Goal: Task Accomplishment & Management: Manage account settings

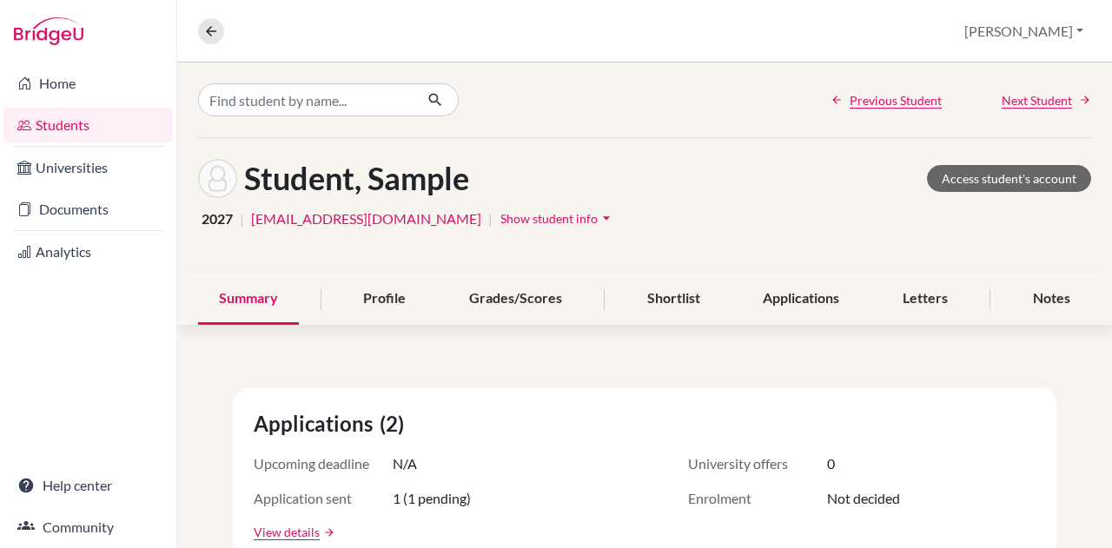
click at [43, 199] on link "Documents" at bounding box center [87, 209] width 169 height 35
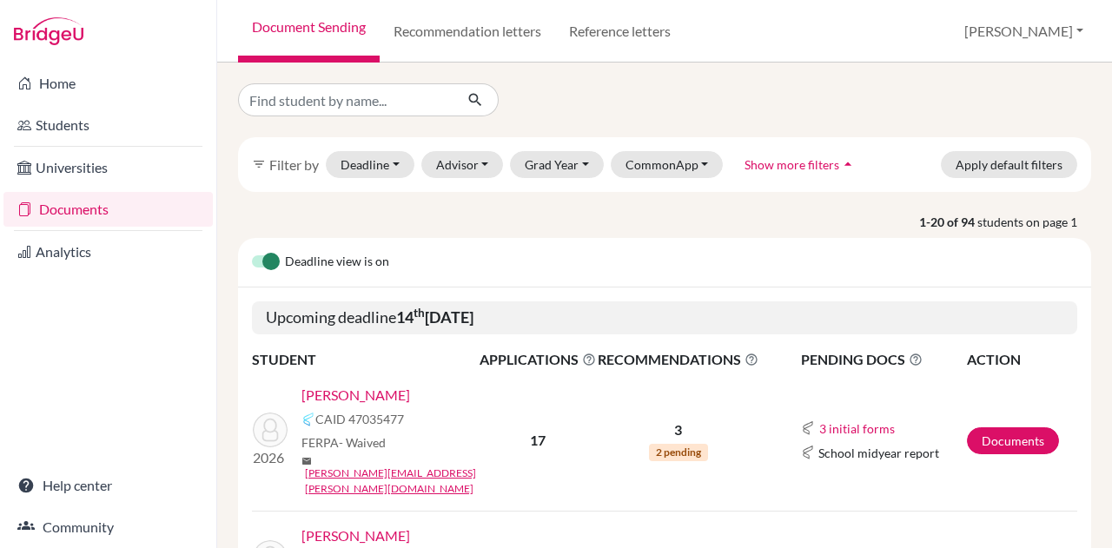
click at [335, 394] on link "Atzbach, Amelia" at bounding box center [355, 395] width 109 height 21
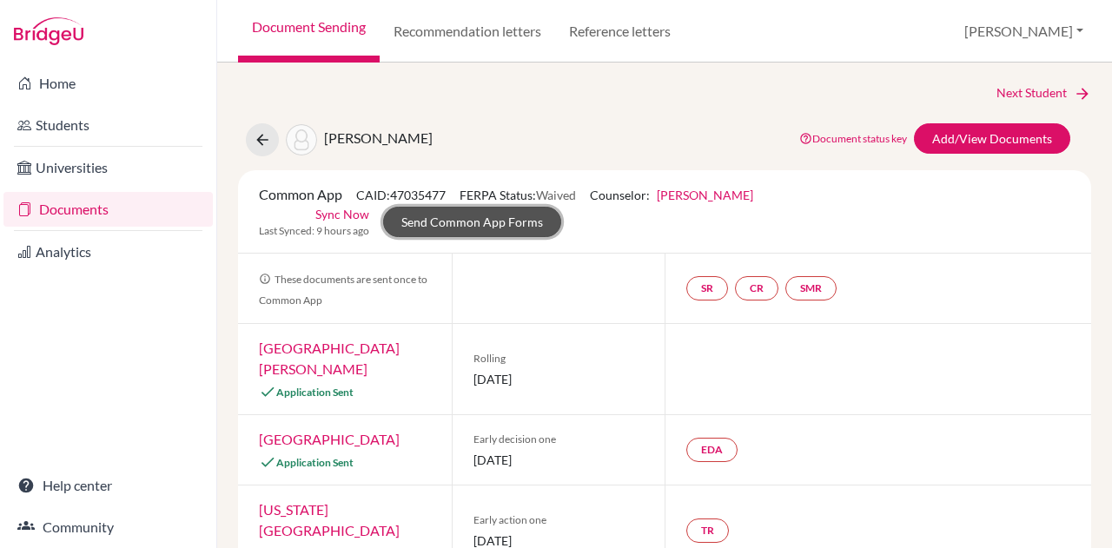
click at [459, 215] on link "Send Common App Forms" at bounding box center [472, 222] width 178 height 30
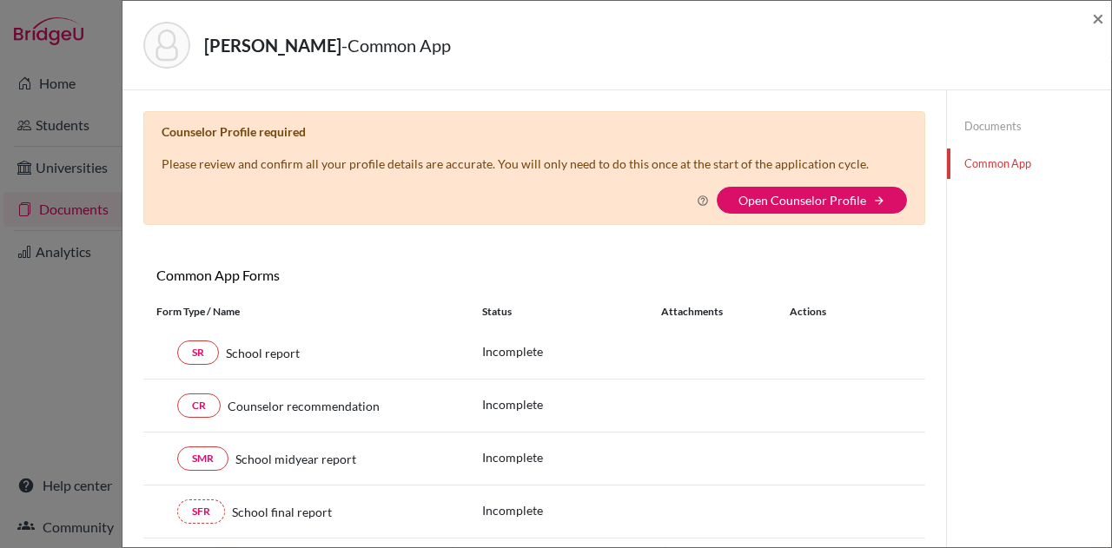
click at [789, 195] on link "Open Counselor Profile" at bounding box center [802, 200] width 128 height 15
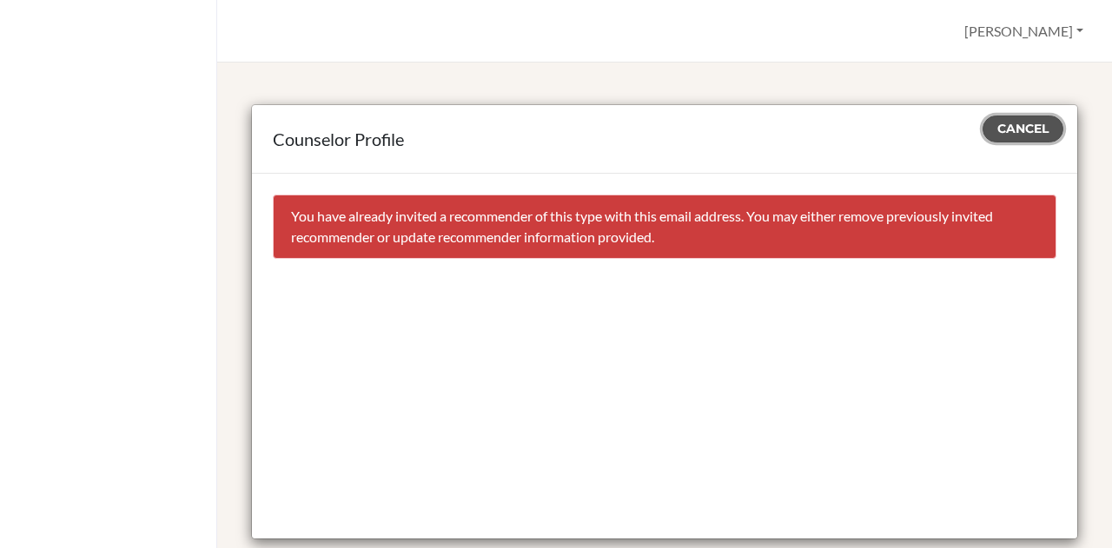
click at [1011, 123] on span "Cancel" at bounding box center [1022, 129] width 51 height 16
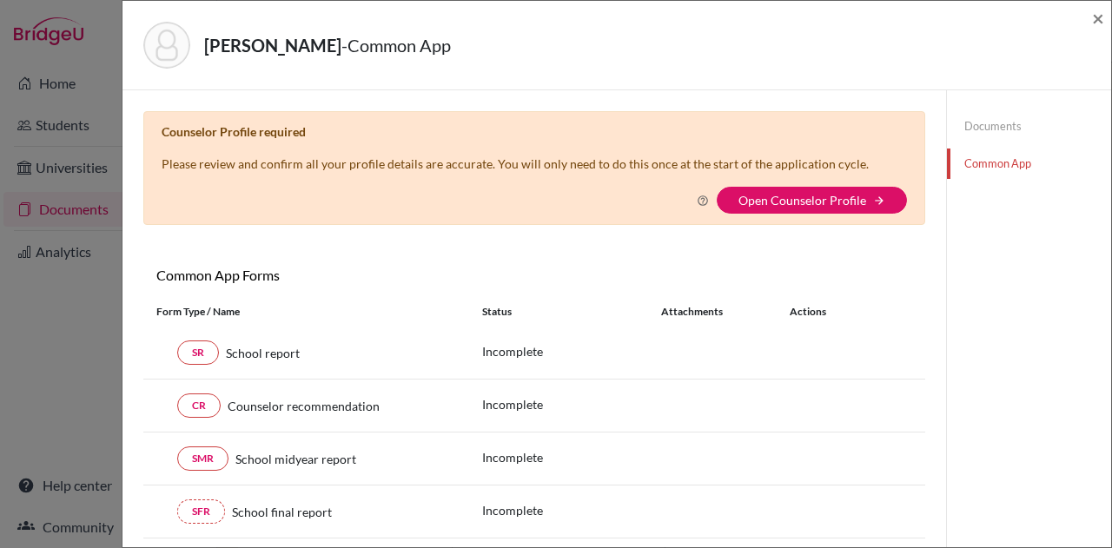
click at [1004, 117] on link "Documents" at bounding box center [1029, 126] width 164 height 30
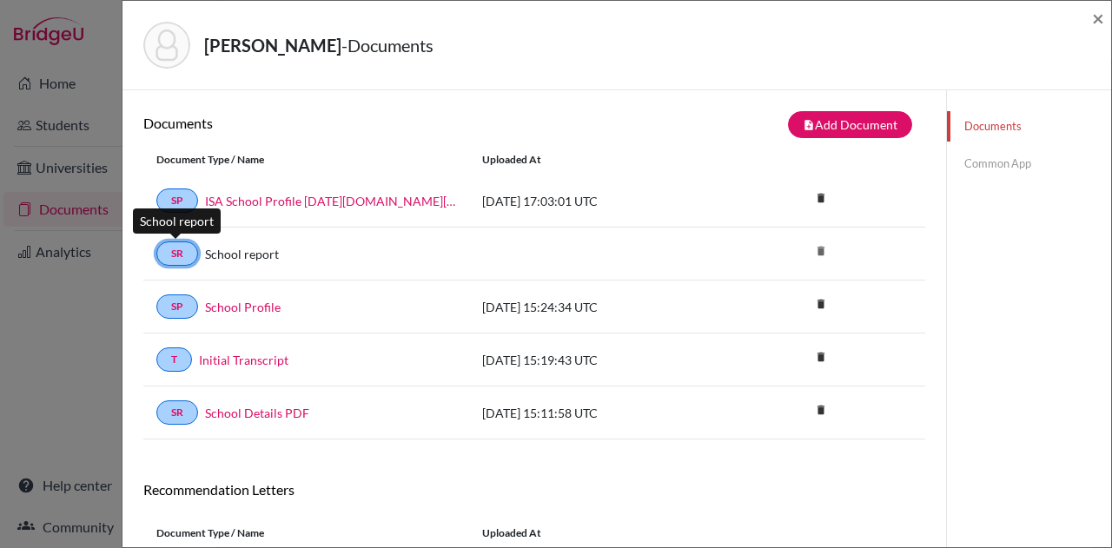
click at [174, 255] on link "SR" at bounding box center [177, 253] width 42 height 24
click at [175, 251] on link "SR" at bounding box center [177, 253] width 42 height 24
click at [986, 160] on link "Common App" at bounding box center [1029, 164] width 164 height 30
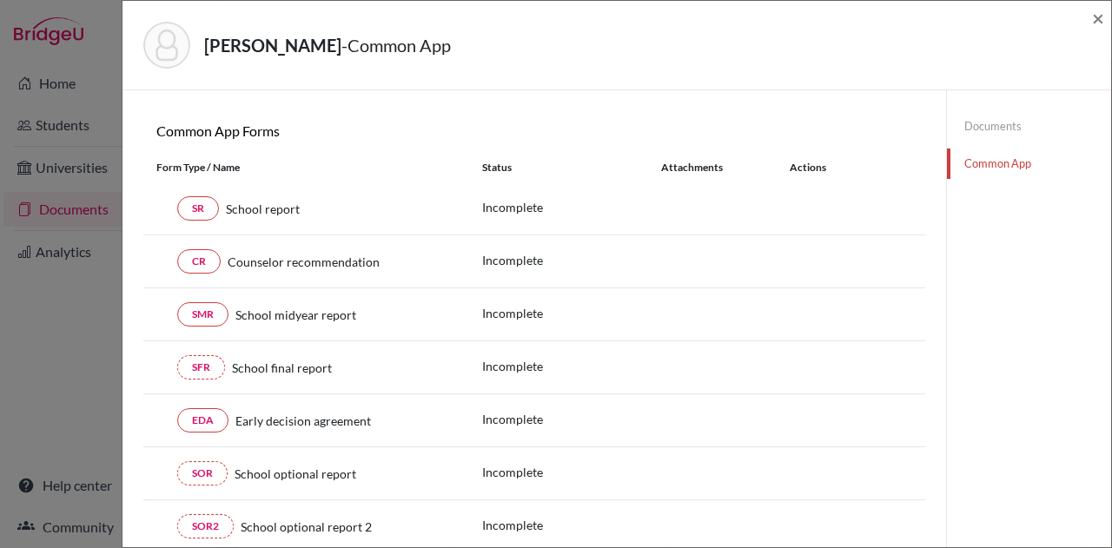
scroll to position [146, 0]
click at [196, 199] on link "SR" at bounding box center [198, 207] width 42 height 24
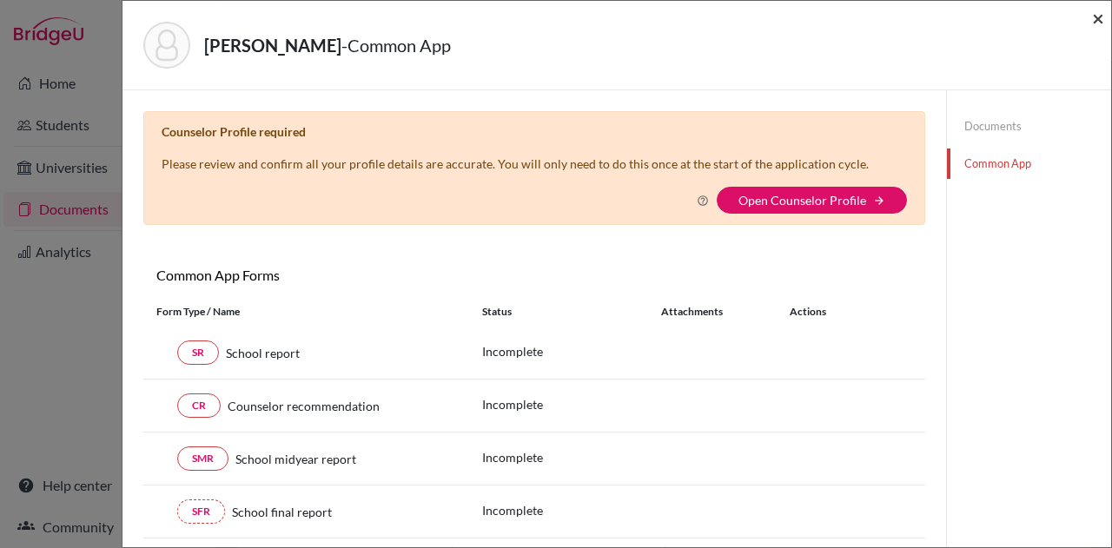
click at [1102, 12] on span "×" at bounding box center [1098, 17] width 12 height 25
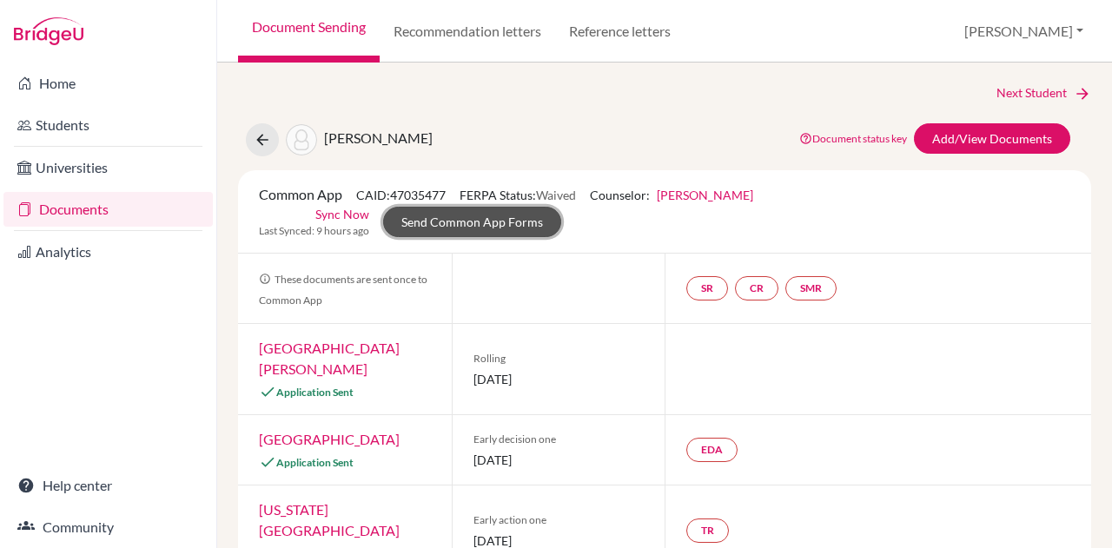
click at [427, 221] on link "Send Common App Forms" at bounding box center [472, 222] width 178 height 30
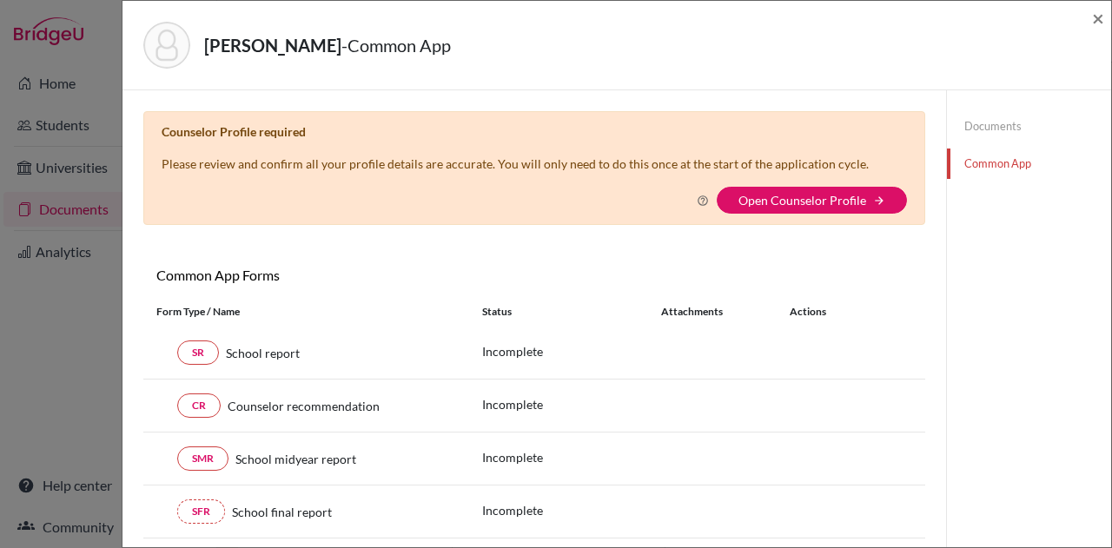
click at [759, 202] on link "Open Counselor Profile" at bounding box center [802, 200] width 128 height 15
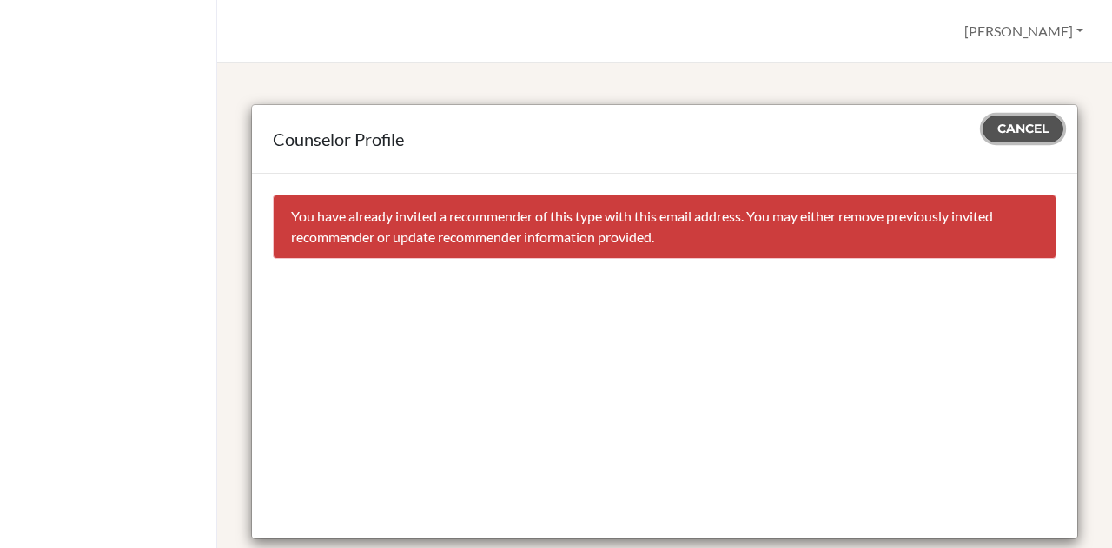
click at [1011, 136] on button "Cancel" at bounding box center [1022, 129] width 81 height 27
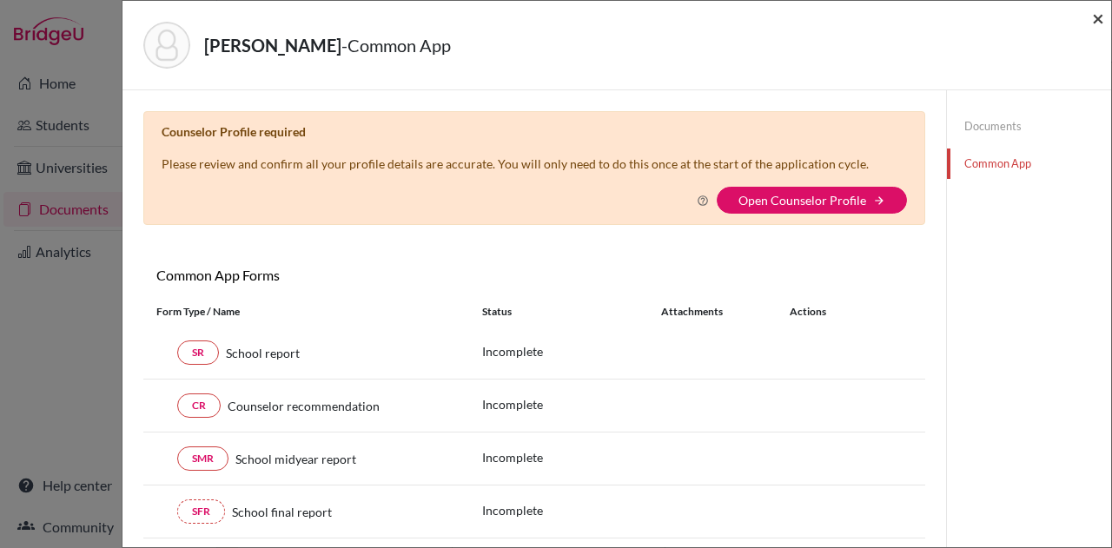
click at [1094, 15] on span "×" at bounding box center [1098, 17] width 12 height 25
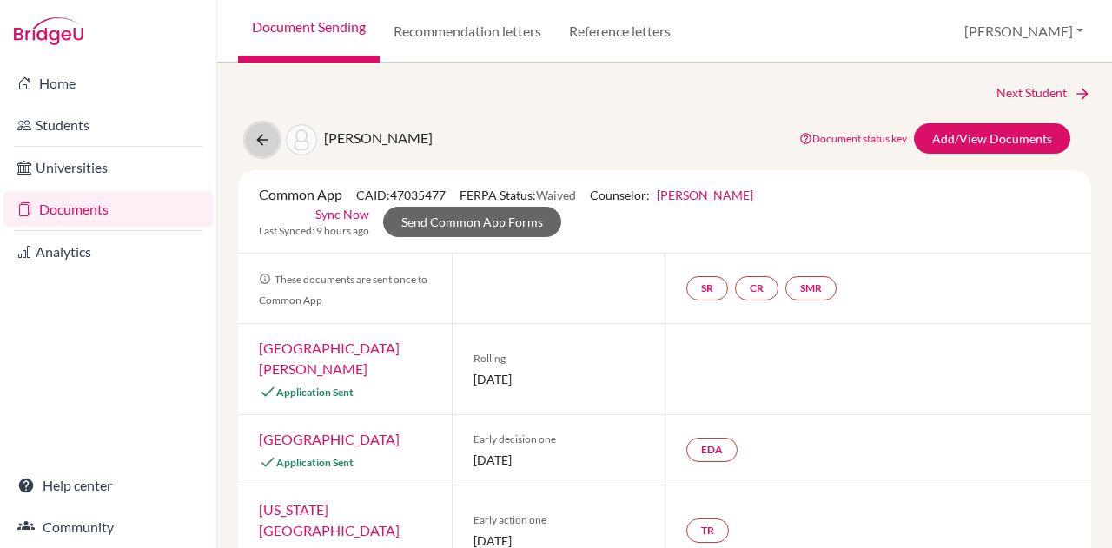
click at [260, 129] on button at bounding box center [262, 139] width 33 height 33
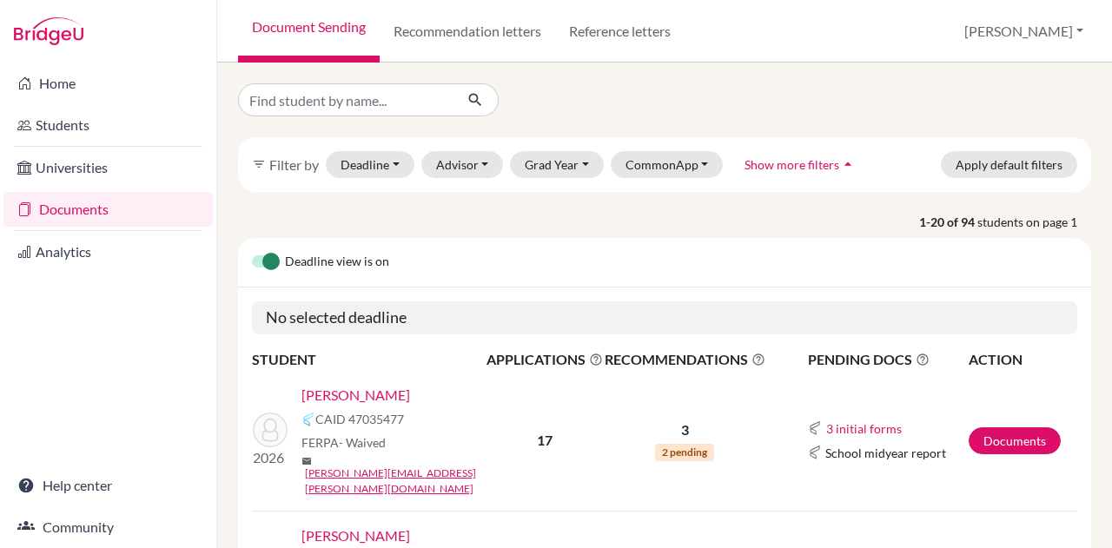
click at [372, 388] on link "[PERSON_NAME]" at bounding box center [355, 395] width 109 height 21
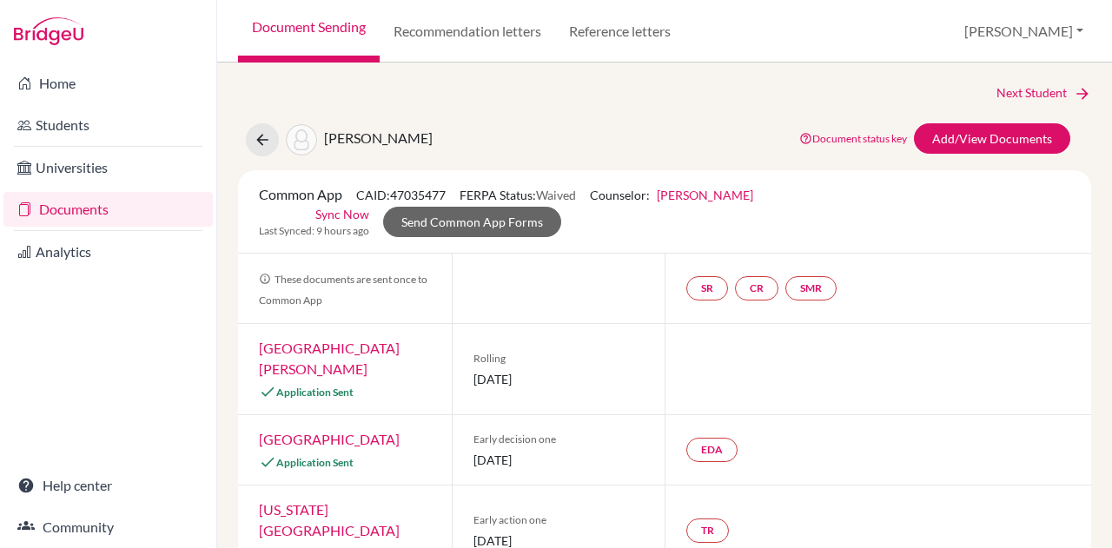
click at [341, 206] on link "Sync Now" at bounding box center [342, 214] width 54 height 18
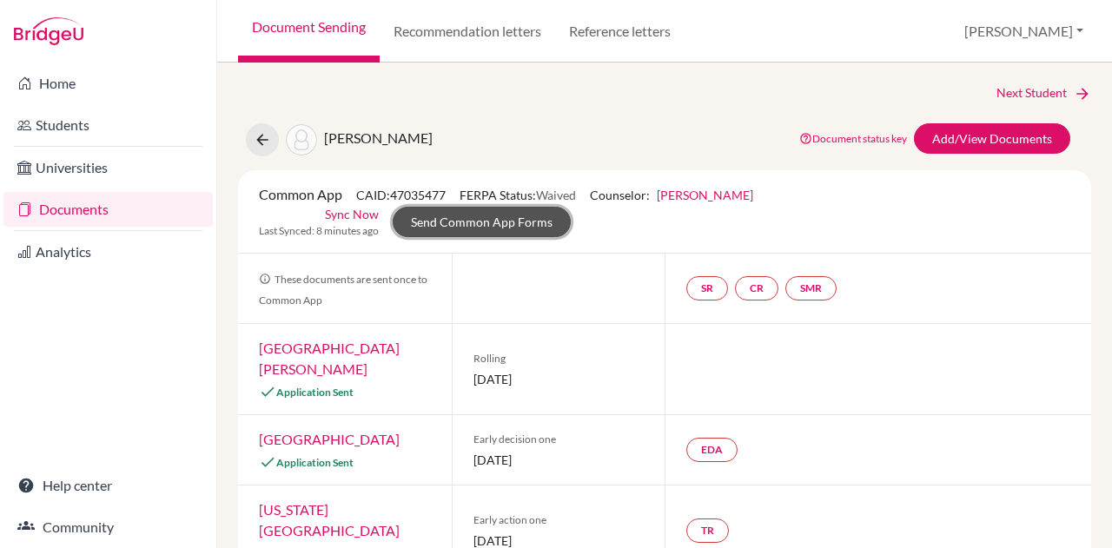
click at [464, 218] on link "Send Common App Forms" at bounding box center [482, 222] width 178 height 30
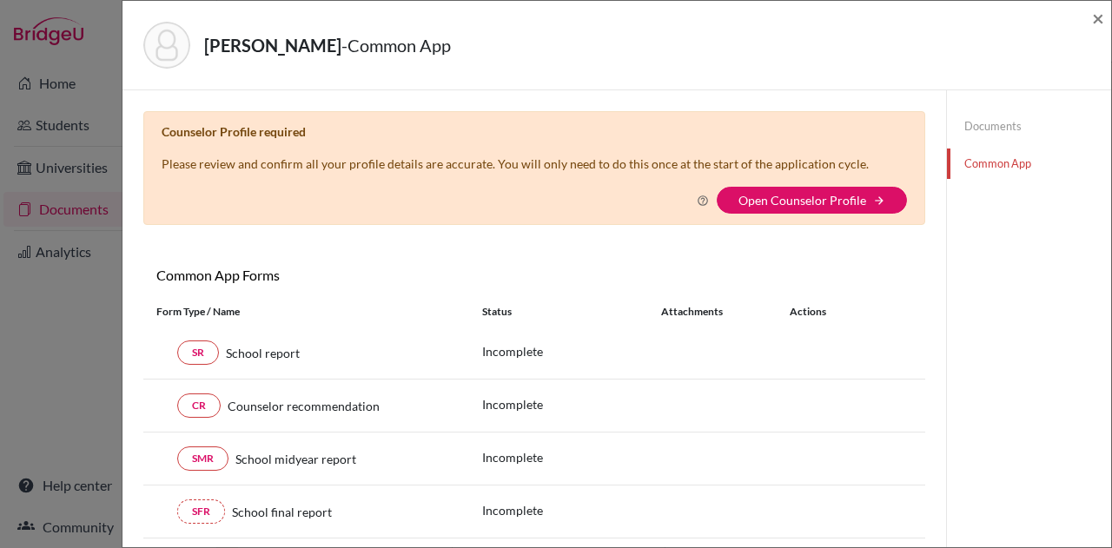
click at [783, 199] on link "Open Counselor Profile" at bounding box center [802, 200] width 128 height 15
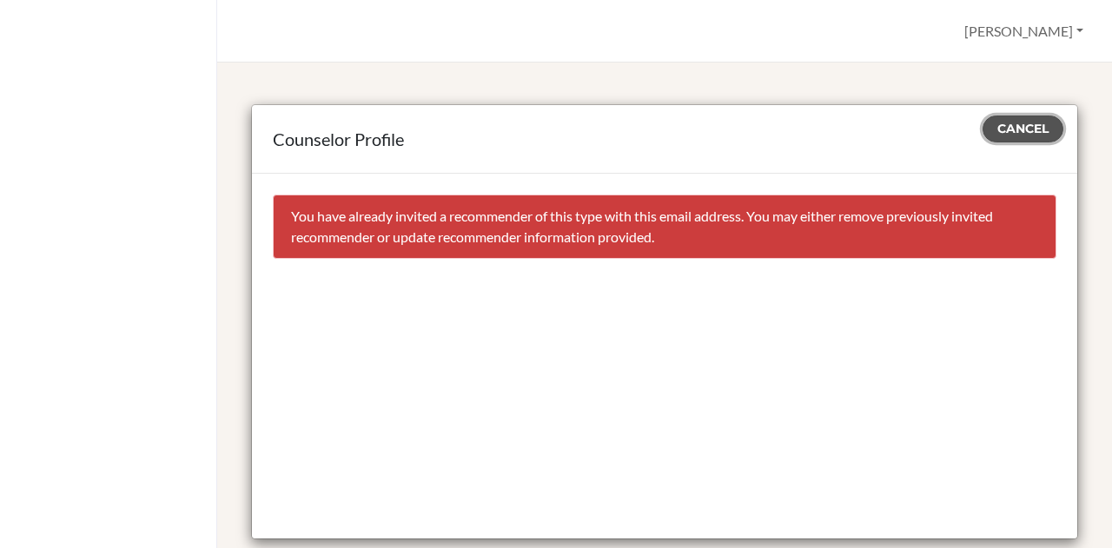
click at [1027, 120] on button "Cancel" at bounding box center [1022, 129] width 81 height 27
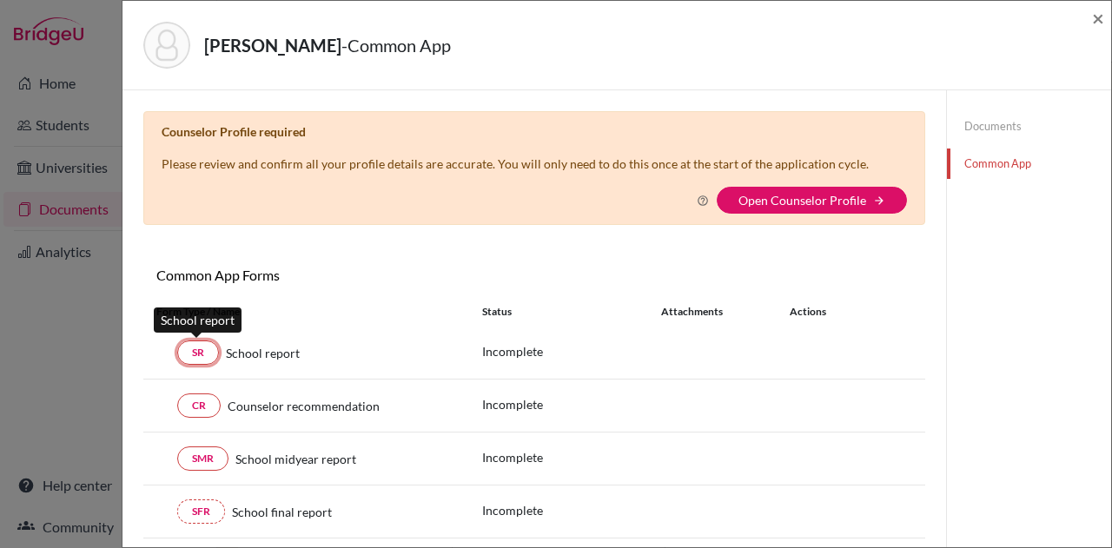
click at [196, 345] on link "SR" at bounding box center [198, 353] width 42 height 24
click at [969, 119] on link "Documents" at bounding box center [1029, 126] width 164 height 30
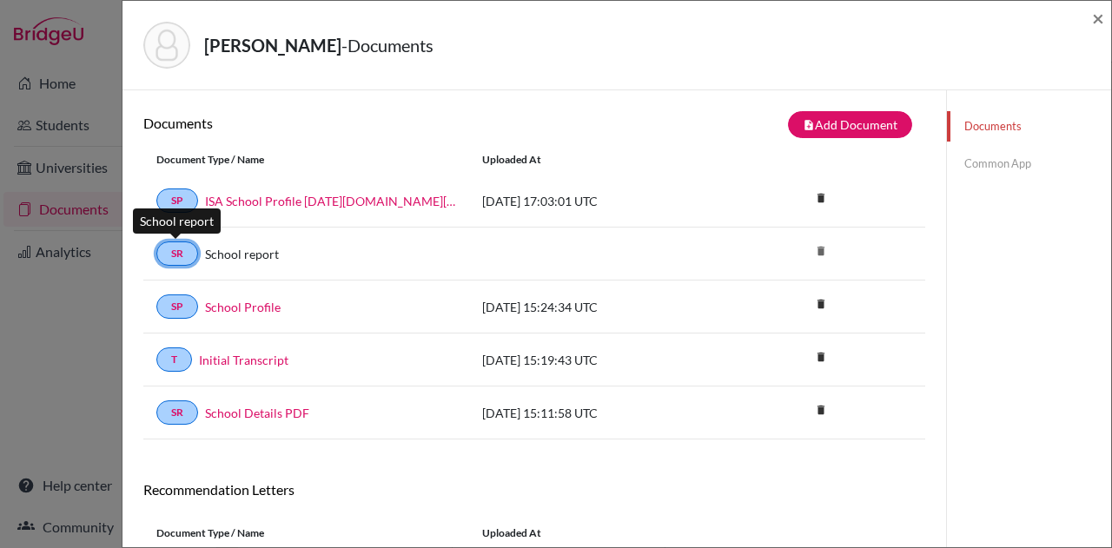
click at [175, 249] on link "SR" at bounding box center [177, 253] width 42 height 24
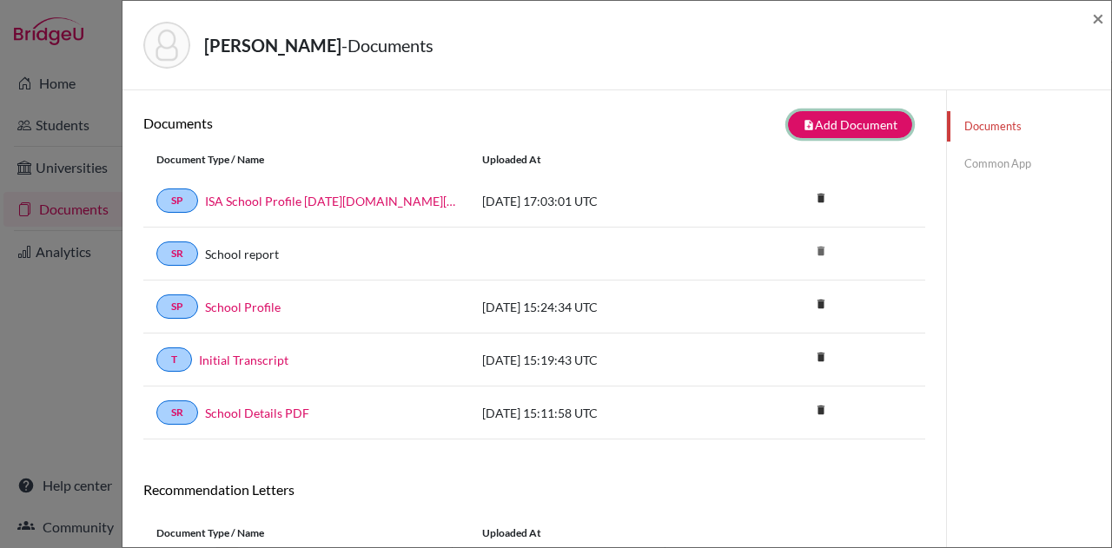
click at [857, 123] on button "note_add Add Document" at bounding box center [850, 124] width 124 height 27
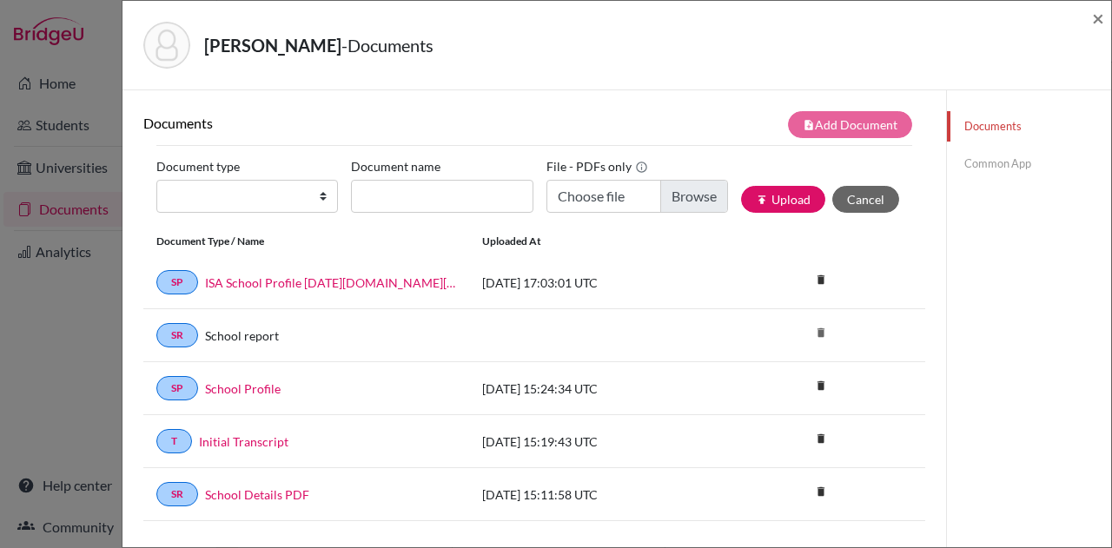
click at [982, 155] on link "Common App" at bounding box center [1029, 164] width 164 height 30
